Goal: Find specific page/section: Find specific page/section

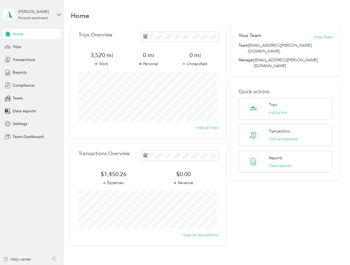
click at [175, 132] on div "Trips Overview 3,520 mi Work 0 mi Personal 0 mi Unclassified View all trips" at bounding box center [148, 81] width 155 height 114
click at [32, 15] on div "[PERSON_NAME]" at bounding box center [35, 12] width 34 height 6
click at [8, 34] on div "You’re signed in as [EMAIL_ADDRESS][PERSON_NAME][DOMAIN_NAME] Team dashboard Pe…" at bounding box center [76, 48] width 147 height 56
